Goal: Check status: Check status

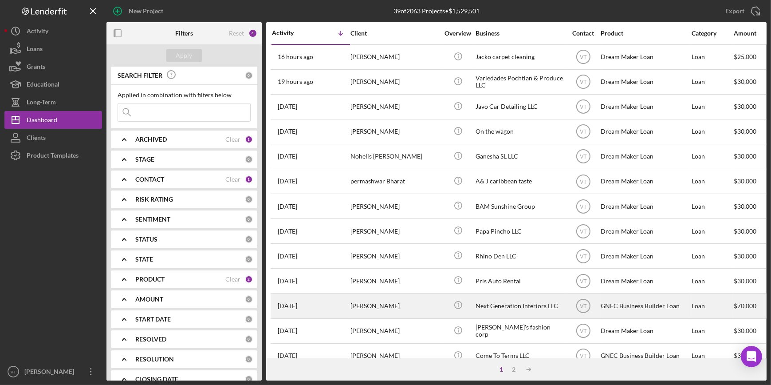
click at [389, 313] on div "[PERSON_NAME]" at bounding box center [395, 306] width 89 height 24
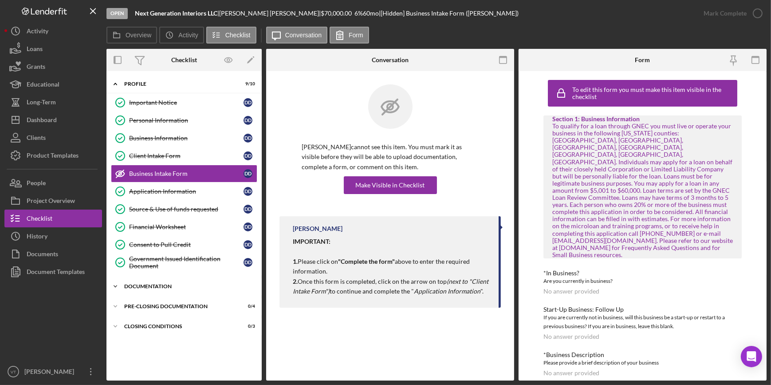
click at [108, 281] on icon "Icon/Expander" at bounding box center [116, 286] width 18 height 18
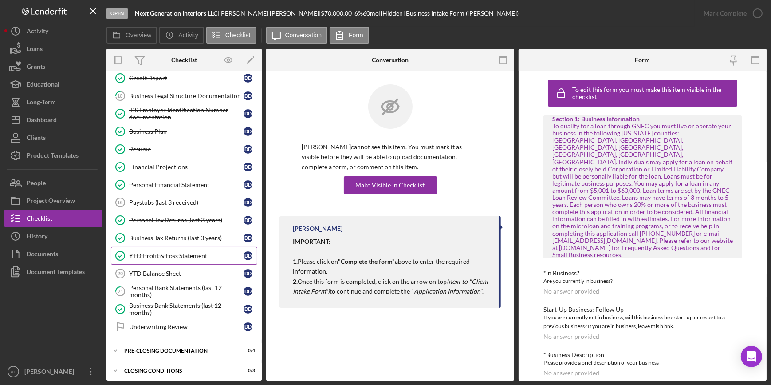
scroll to position [228, 0]
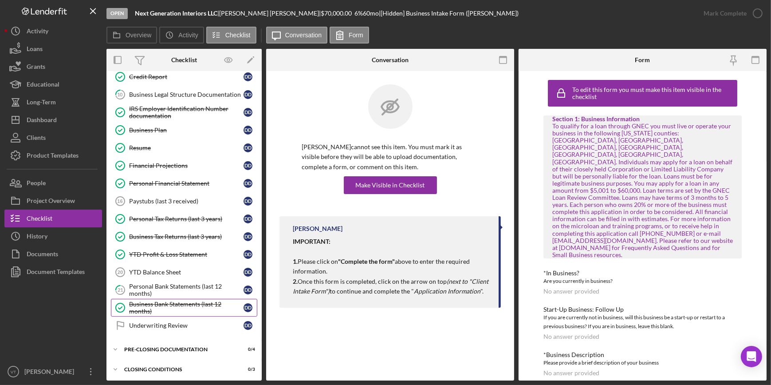
click at [167, 306] on div "Business Bank Statements (last 12 months)" at bounding box center [186, 307] width 115 height 14
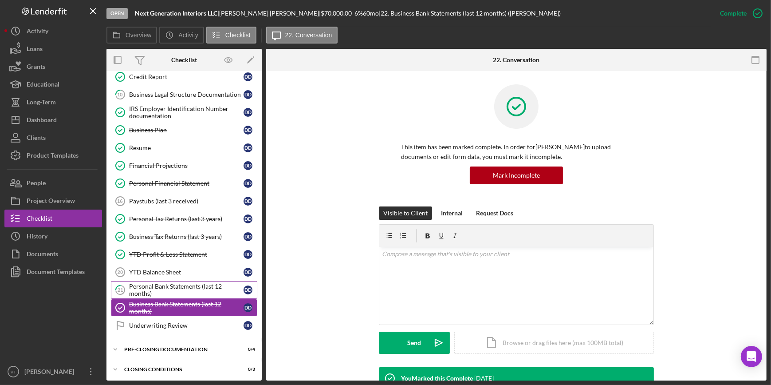
click at [178, 289] on div "Personal Bank Statements (last 12 months)" at bounding box center [186, 290] width 115 height 14
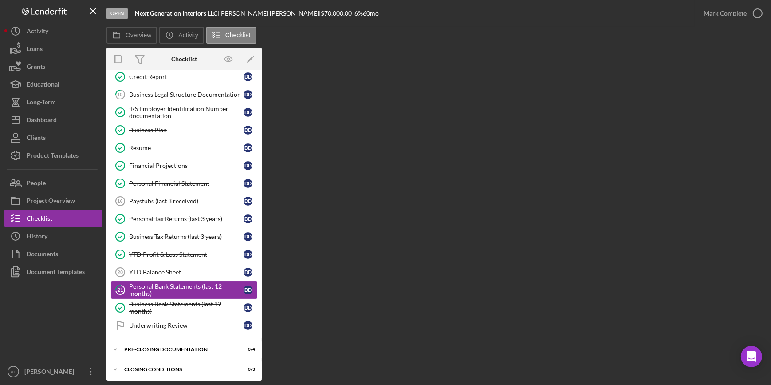
scroll to position [228, 0]
